Goal: Task Accomplishment & Management: Manage account settings

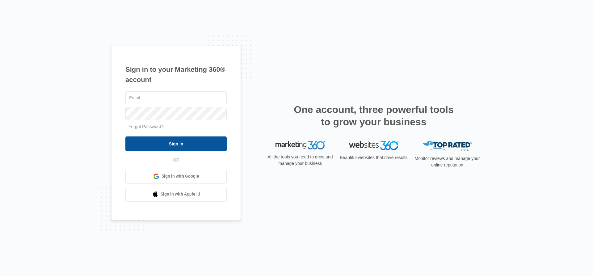
type input "[PERSON_NAME][EMAIL_ADDRESS][PERSON_NAME][DOMAIN_NAME]"
click at [198, 148] on input "Sign In" at bounding box center [175, 143] width 101 height 15
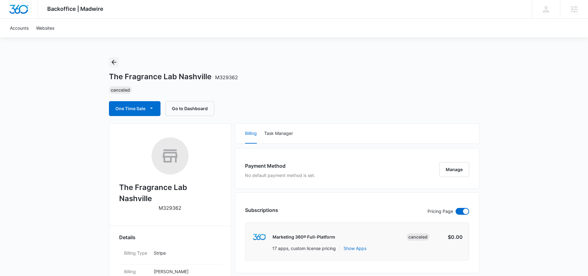
click at [115, 62] on icon "Back" at bounding box center [113, 61] width 7 height 7
